Goal: Task Accomplishment & Management: Manage account settings

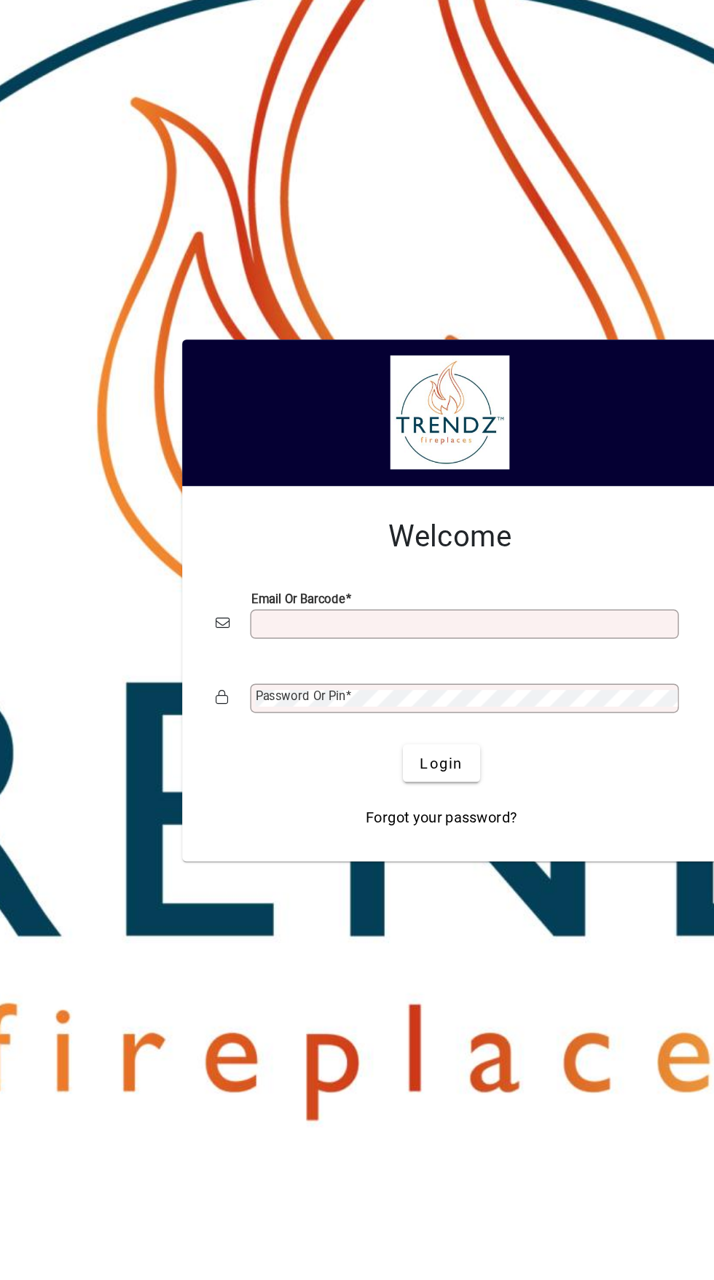
click at [317, 655] on input "Email or Barcode" at bounding box center [369, 652] width 294 height 12
type input "**********"
click at [324, 736] on button "Login" at bounding box center [350, 749] width 53 height 26
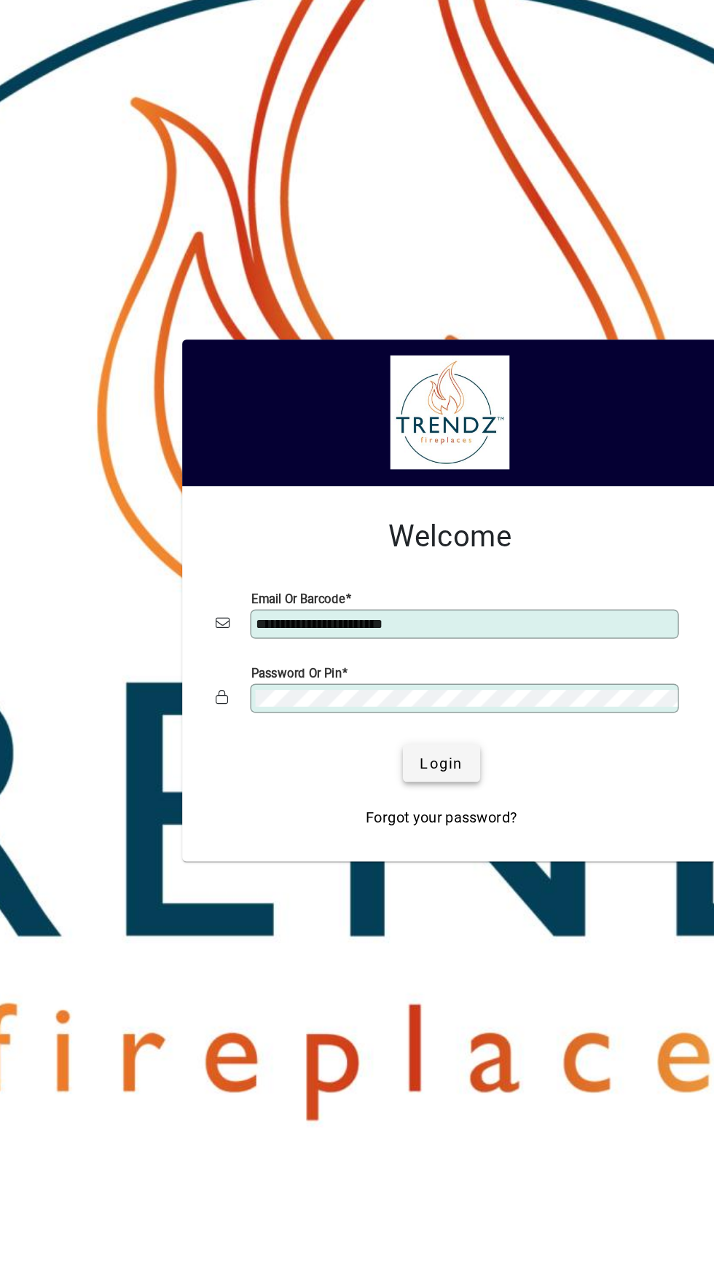
click at [369, 748] on span "submit" at bounding box center [350, 749] width 53 height 35
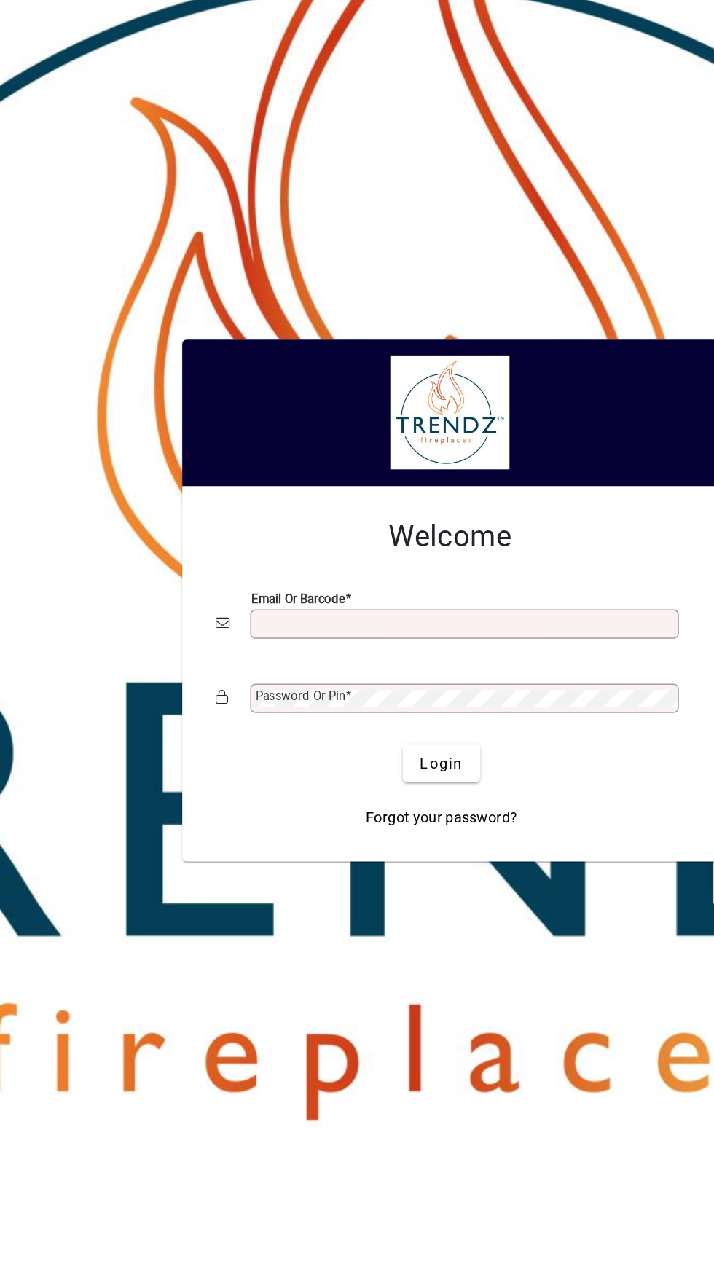
click at [338, 649] on input "Email or Barcode" at bounding box center [369, 652] width 294 height 12
type input "**********"
click at [324, 736] on button "Login" at bounding box center [350, 749] width 53 height 26
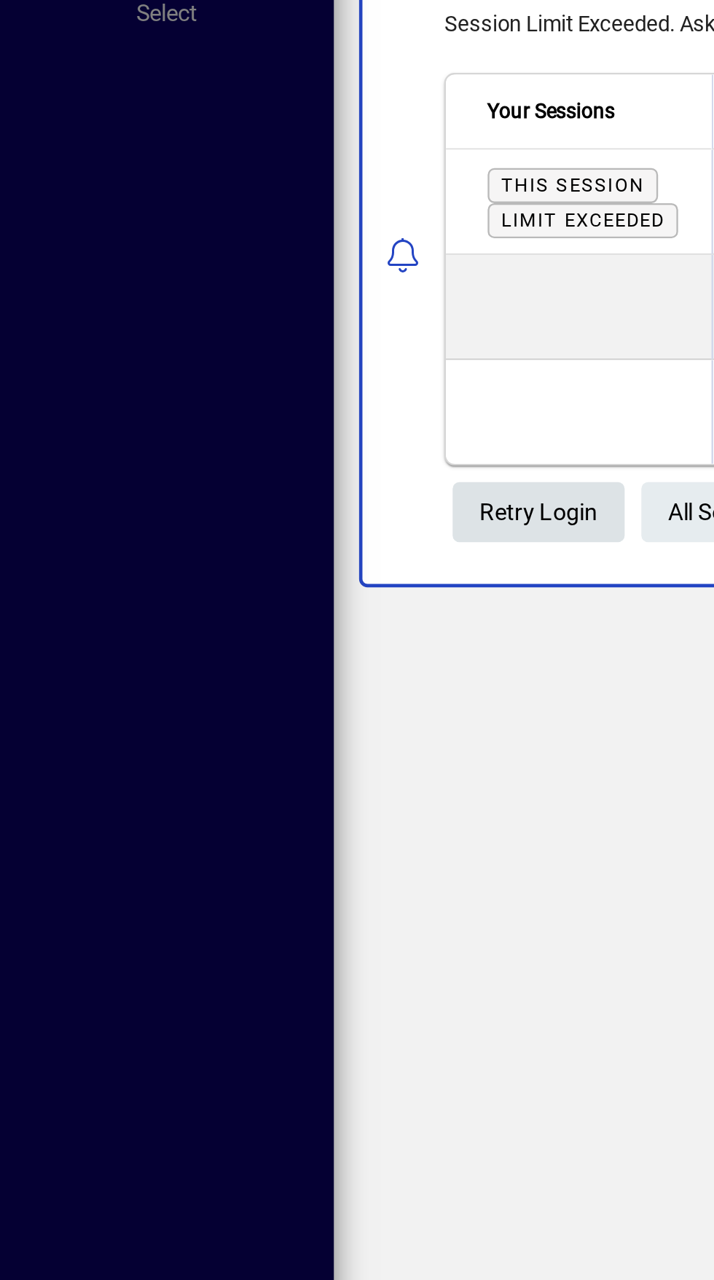
click at [240, 404] on span "Retry Login" at bounding box center [235, 415] width 52 height 24
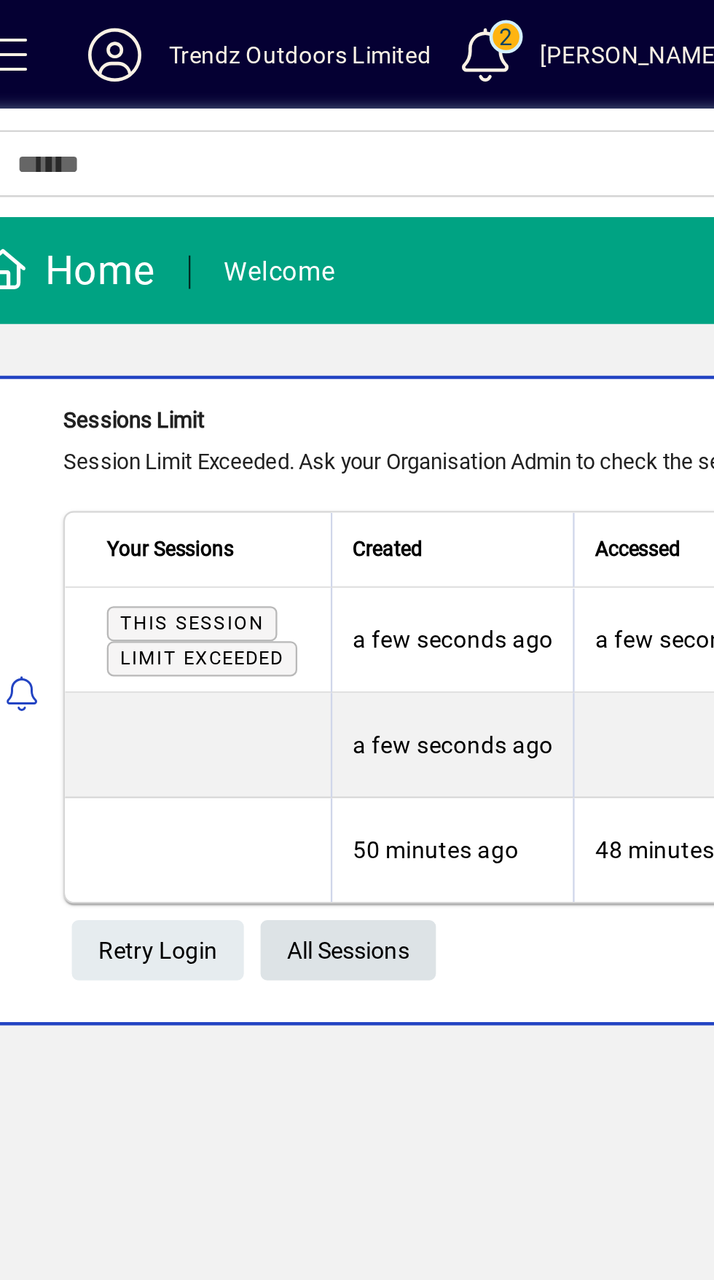
click at [326, 414] on span "All Sessions" at bounding box center [318, 415] width 53 height 24
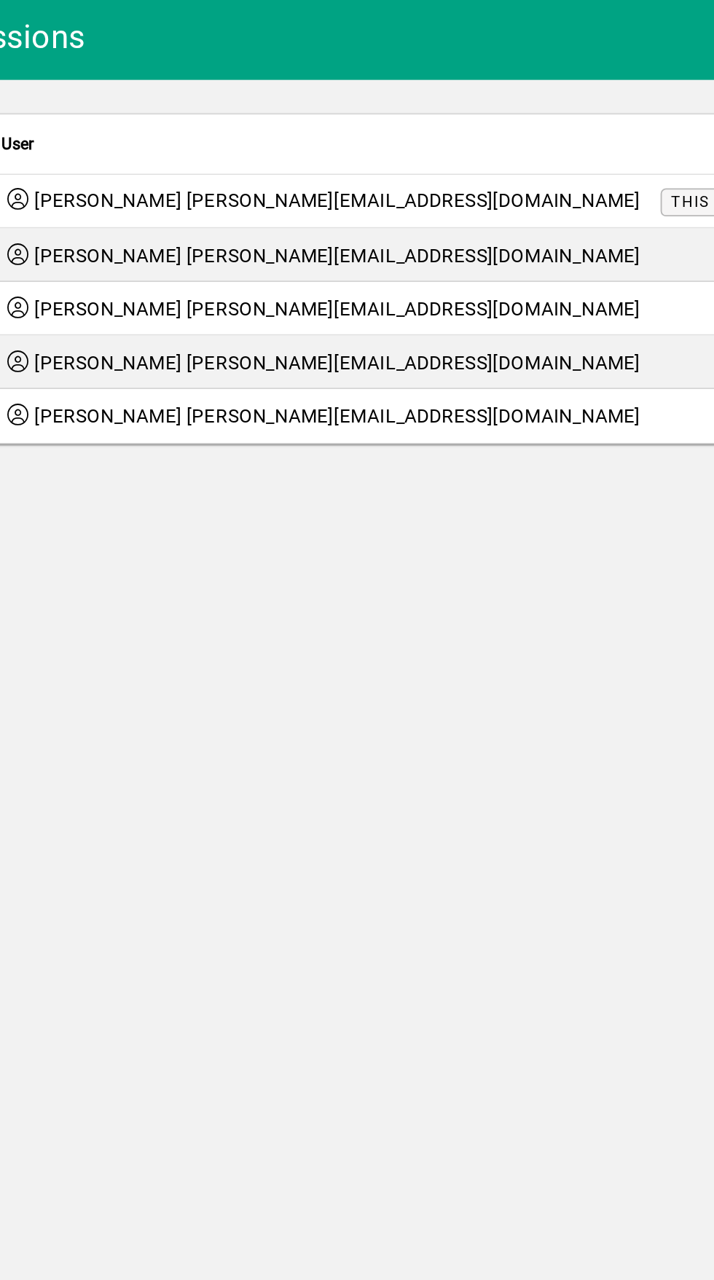
click at [633, 210] on span "Sessions limit exceeded" at bounding box center [692, 207] width 119 height 9
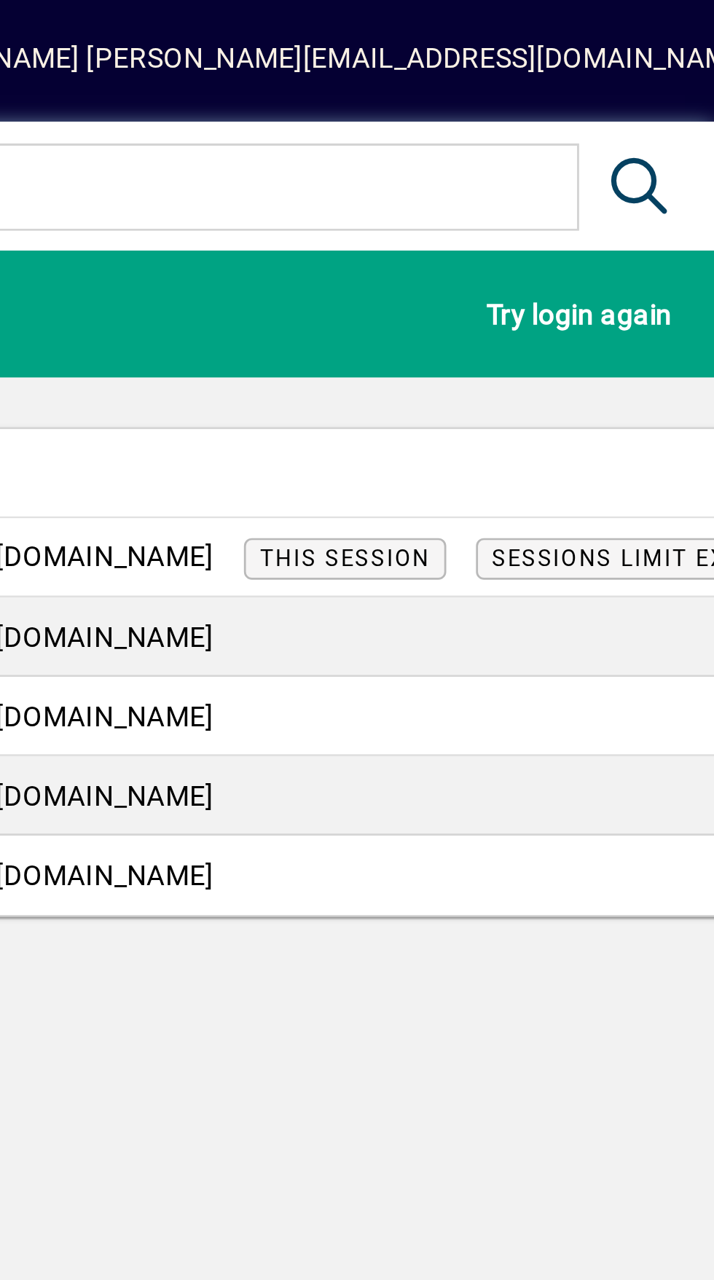
click at [685, 151] on app-page-flat "User Created Accessed Active Browser Zoe Lawry zoe@trendzoutdoors.co.nz This se…" at bounding box center [430, 249] width 568 height 216
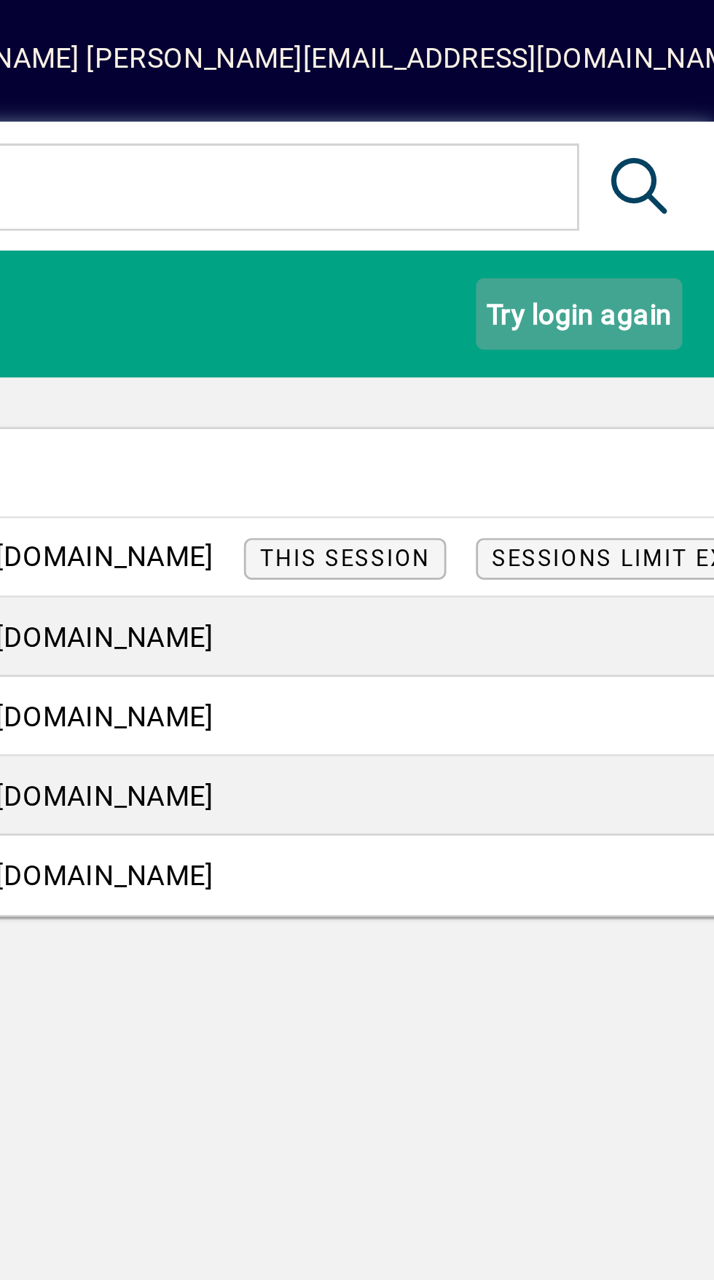
click at [686, 110] on span "Try login again" at bounding box center [664, 117] width 69 height 23
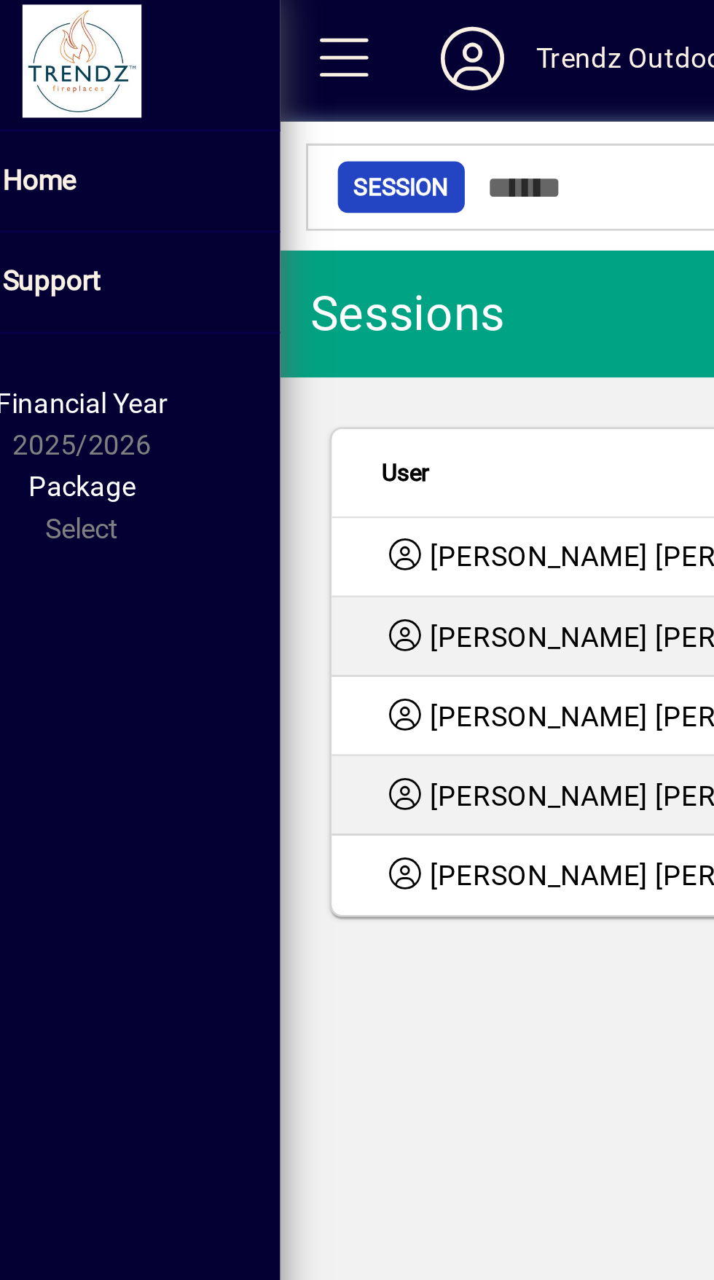
click at [247, 213] on span "[PERSON_NAME] [PERSON_NAME][EMAIL_ADDRESS][DOMAIN_NAME]" at bounding box center [365, 207] width 330 height 15
